Goal: Transaction & Acquisition: Purchase product/service

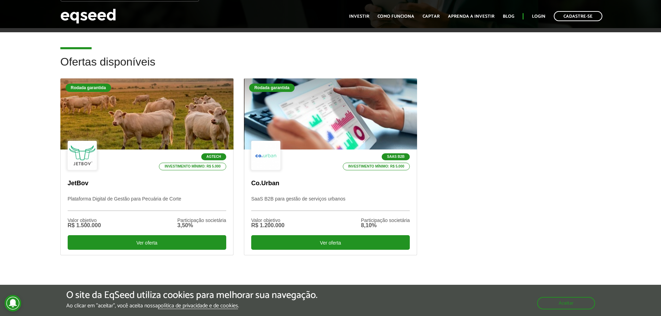
scroll to position [174, 0]
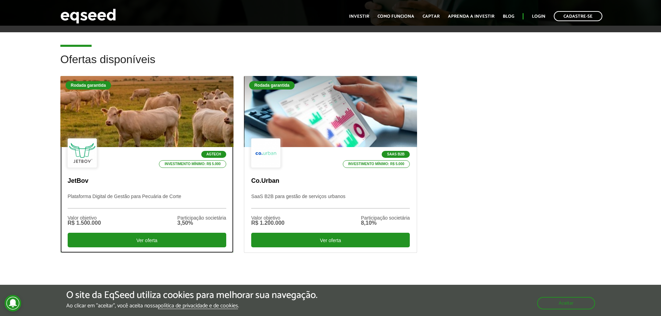
click at [134, 137] on div at bounding box center [147, 111] width 208 height 85
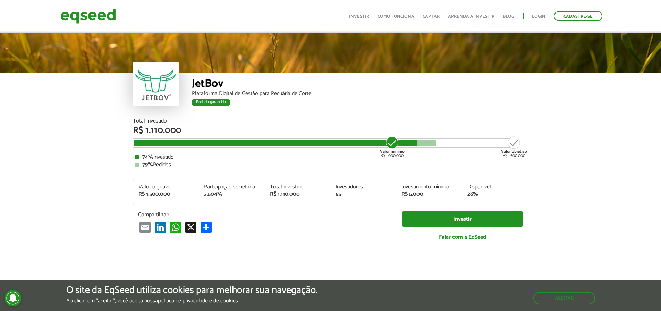
scroll to position [868, 0]
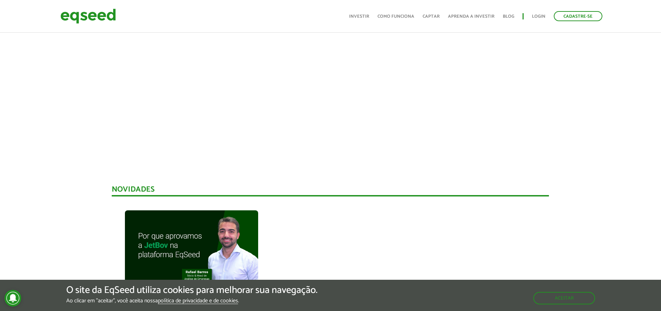
scroll to position [416, 0]
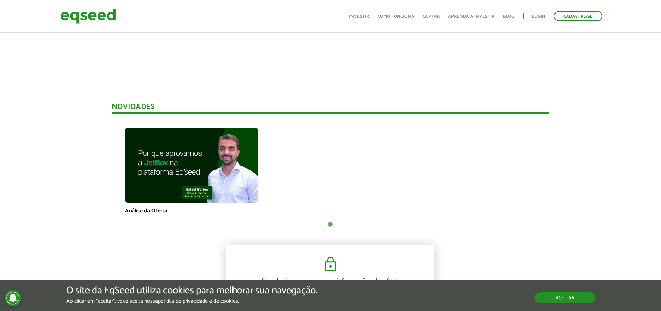
click at [559, 296] on button "Aceitar" at bounding box center [565, 297] width 60 height 11
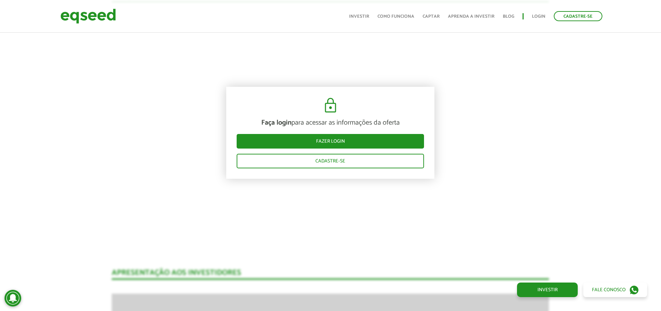
scroll to position [729, 0]
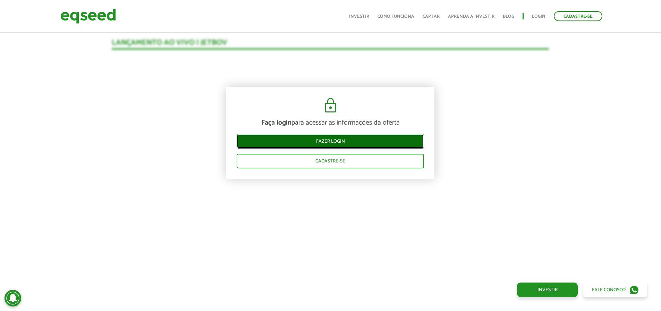
click at [336, 139] on link "Fazer login" at bounding box center [330, 141] width 187 height 15
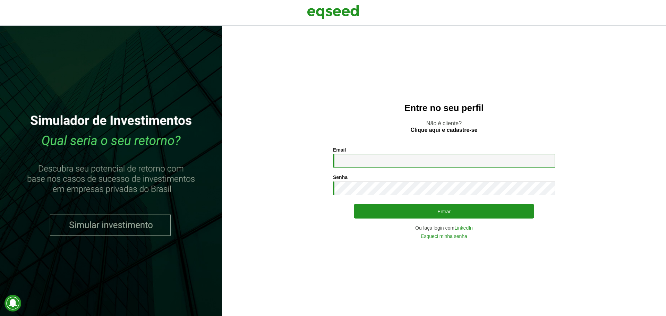
click at [362, 159] on input "Email *" at bounding box center [444, 161] width 222 height 14
click at [389, 162] on input "Email *" at bounding box center [444, 161] width 222 height 14
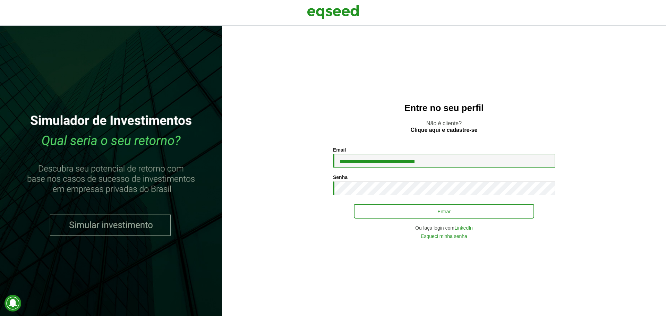
type input "**********"
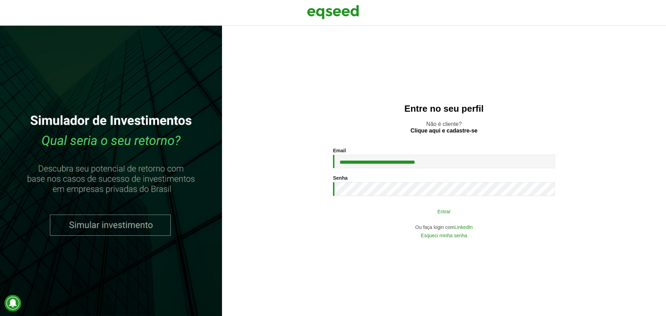
click at [481, 214] on button "Entrar" at bounding box center [444, 211] width 180 height 13
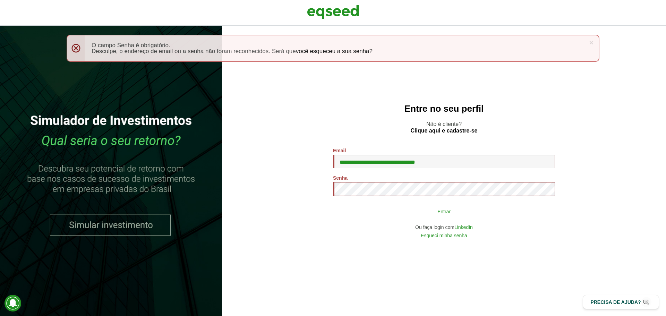
click at [390, 209] on button "Entrar" at bounding box center [444, 211] width 180 height 13
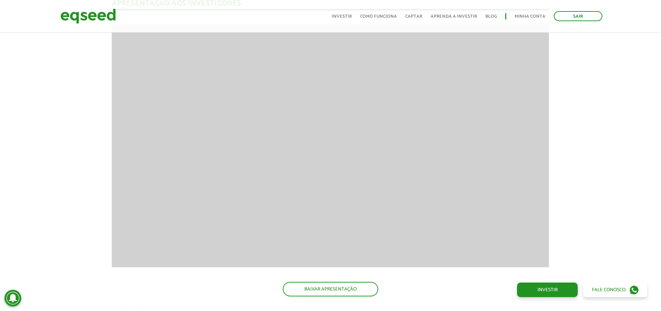
scroll to position [921, 0]
